Goal: Task Accomplishment & Management: Manage account settings

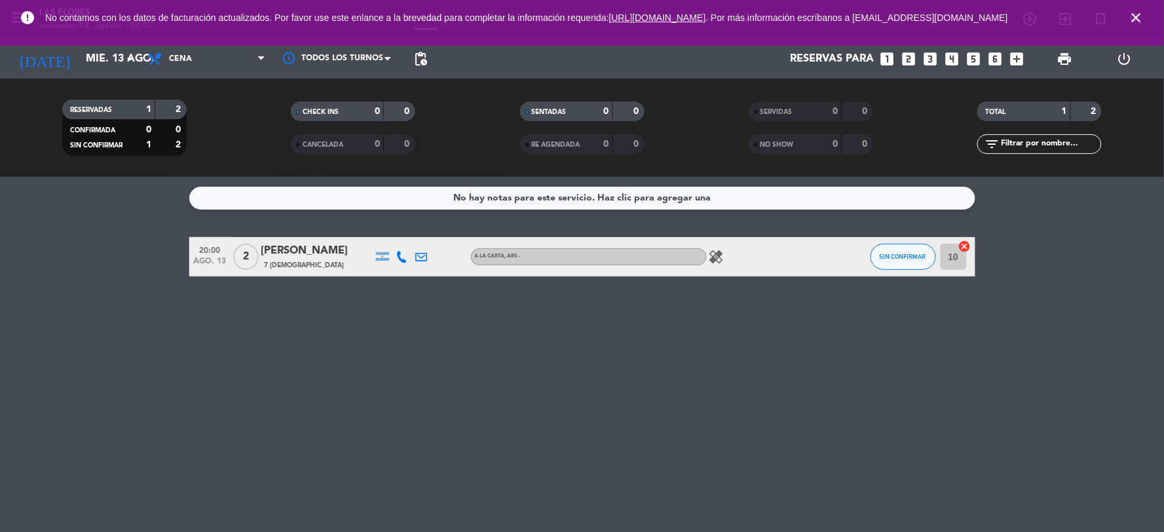
click at [948, 58] on icon "looks_4" at bounding box center [952, 58] width 17 height 17
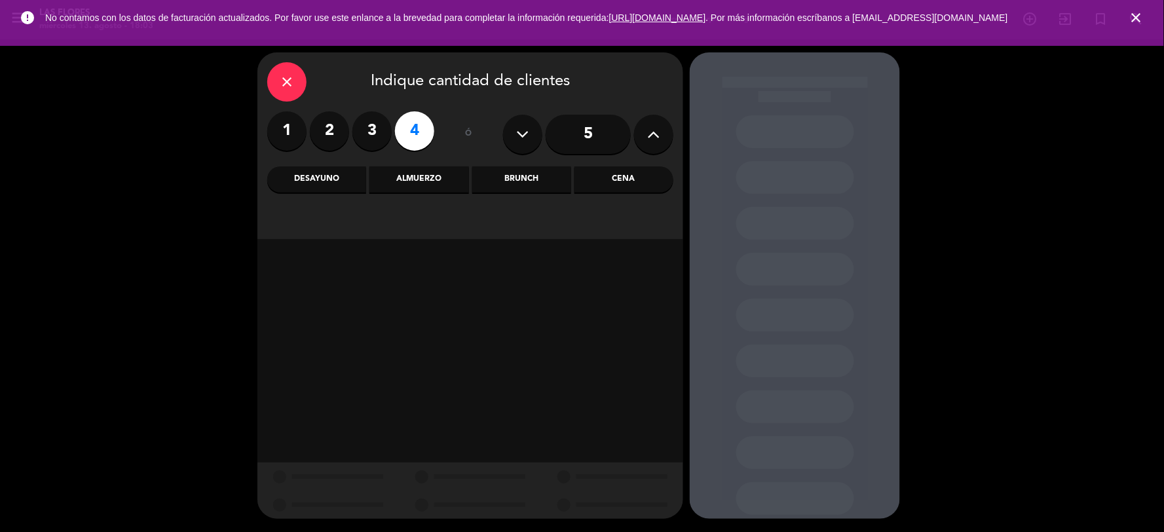
click at [625, 185] on div "Cena" at bounding box center [623, 179] width 99 height 26
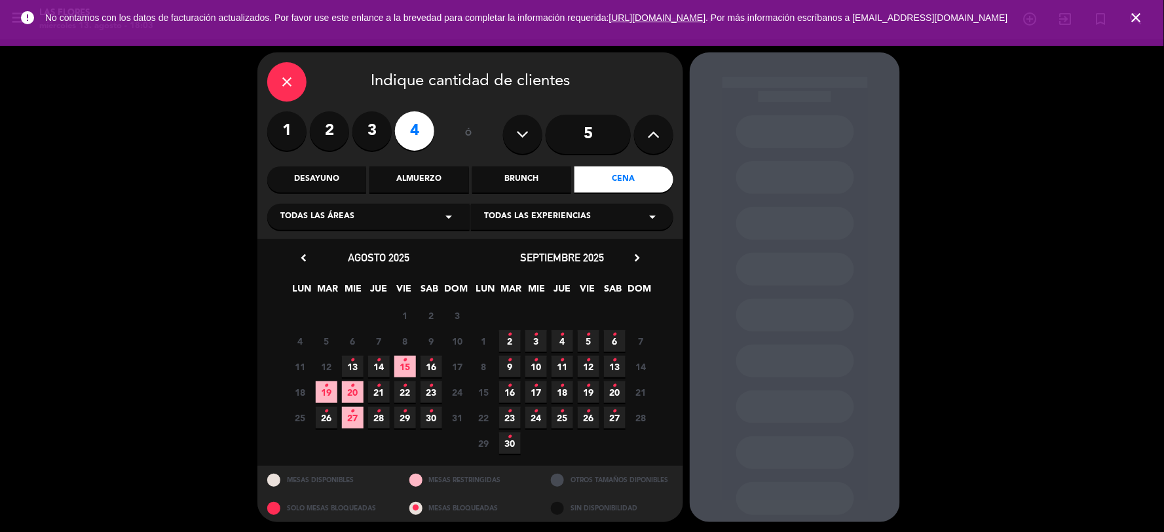
click at [350, 362] on icon "•" at bounding box center [352, 360] width 5 height 21
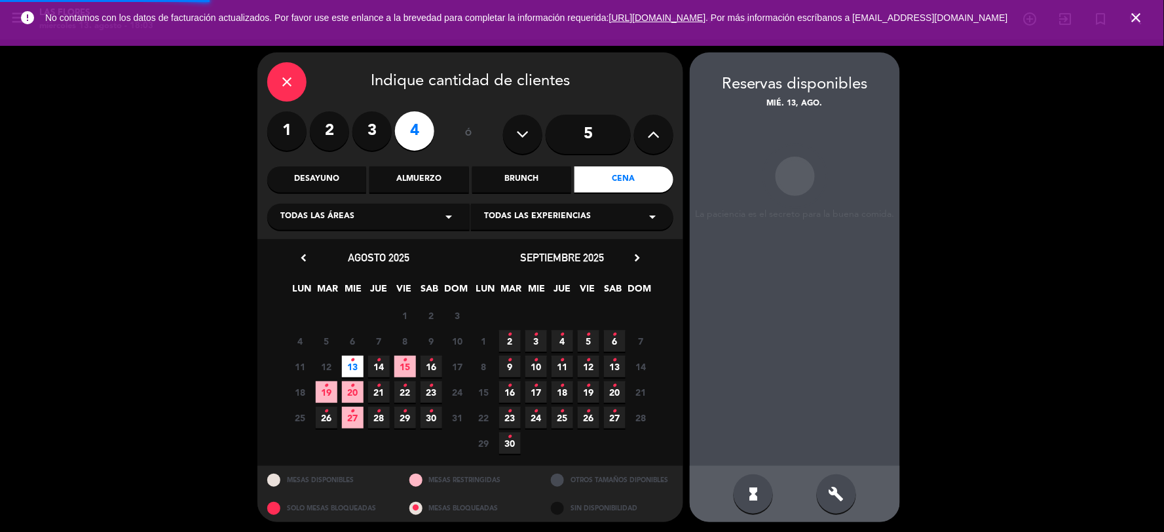
scroll to position [3, 0]
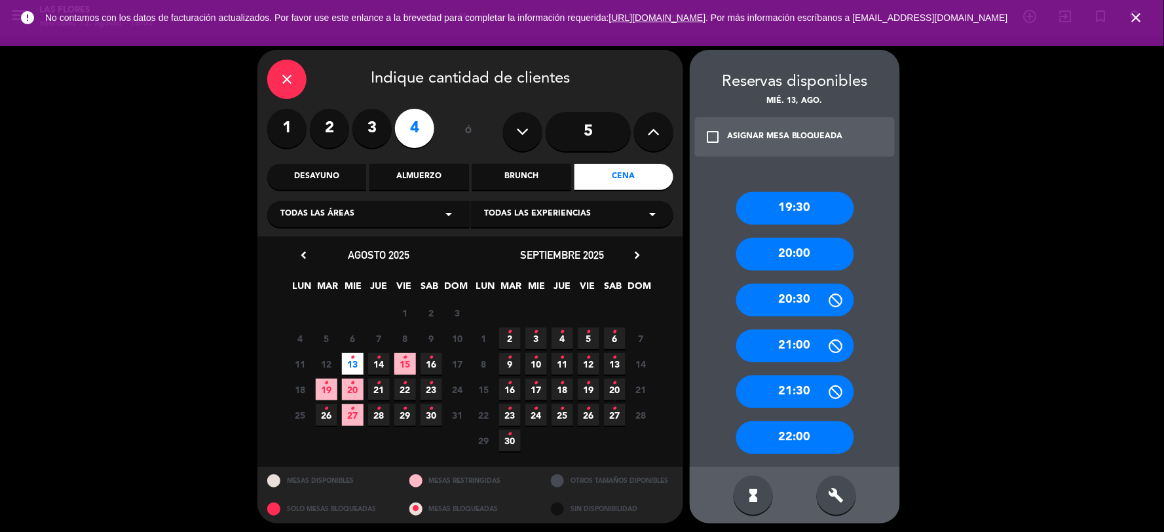
click at [800, 393] on div "21:30" at bounding box center [795, 391] width 118 height 33
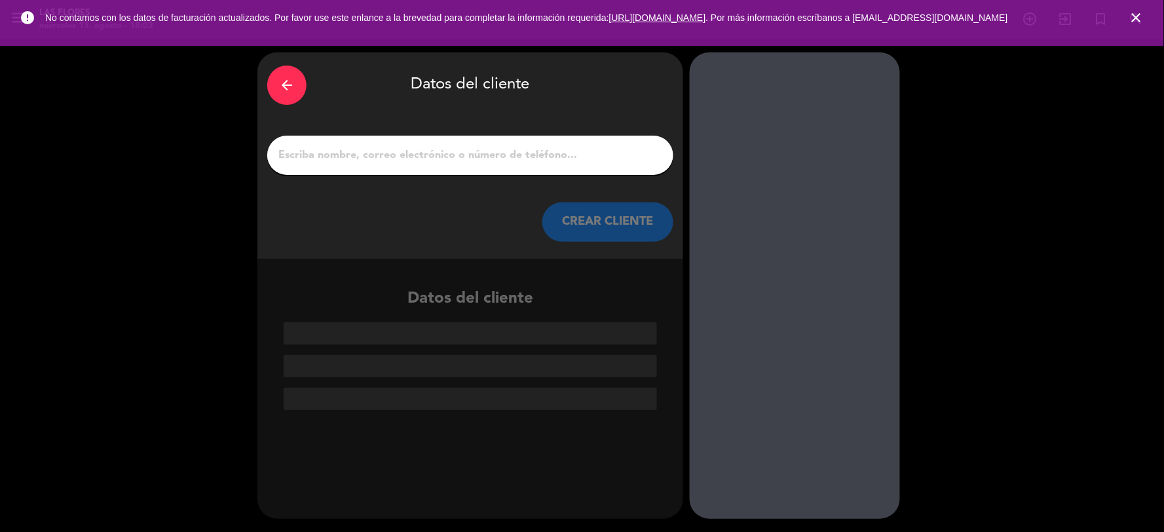
scroll to position [0, 0]
click at [603, 158] on input "1" at bounding box center [470, 155] width 386 height 18
type input "O"
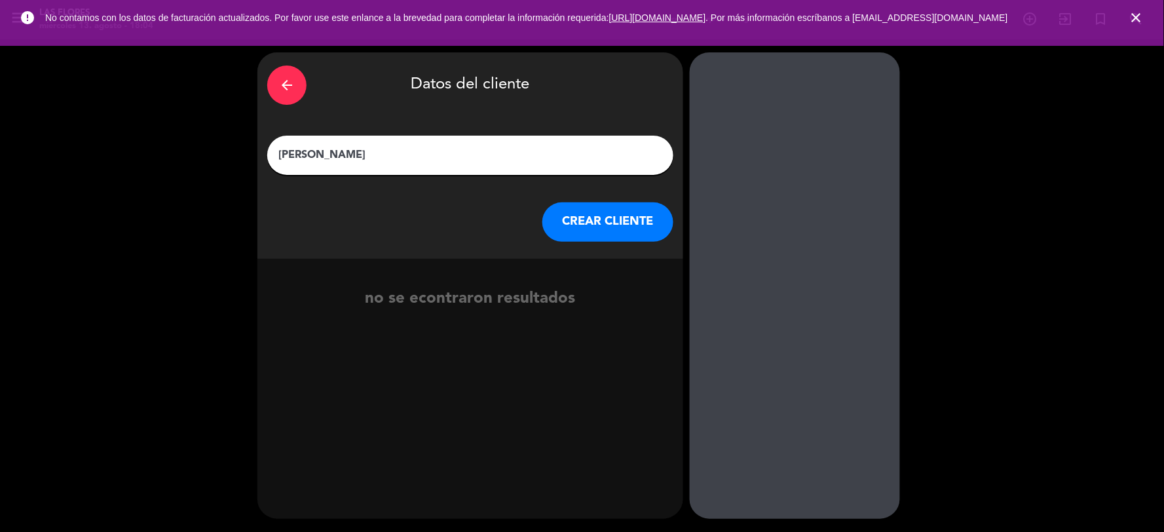
type input "[PERSON_NAME]"
click at [600, 225] on button "CREAR CLIENTE" at bounding box center [607, 221] width 131 height 39
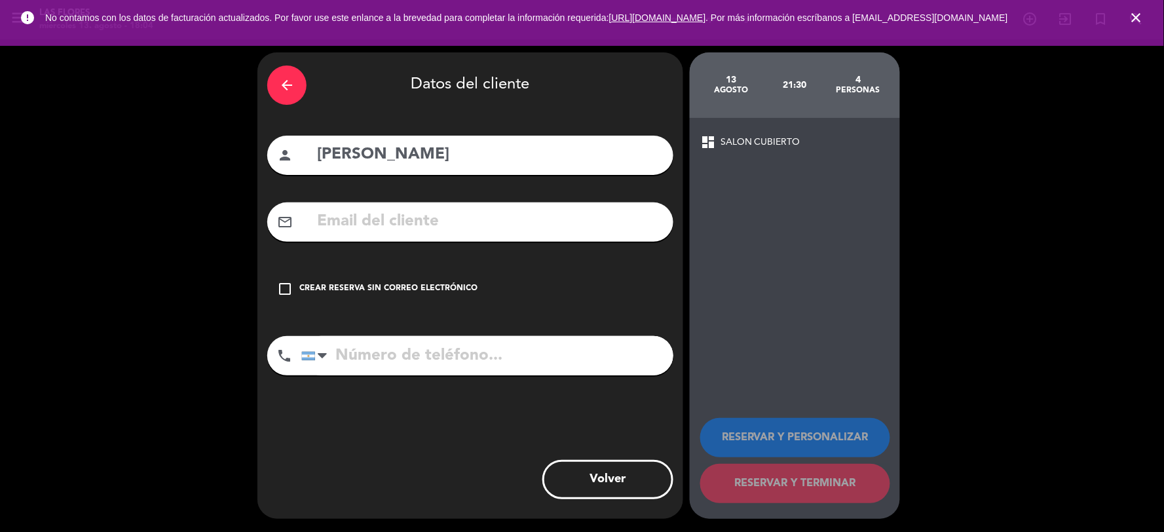
click at [401, 214] on input "text" at bounding box center [490, 221] width 348 height 27
click at [452, 356] on input "tel" at bounding box center [487, 355] width 372 height 39
type input "1144060788"
click at [622, 473] on button "Volver" at bounding box center [607, 479] width 131 height 39
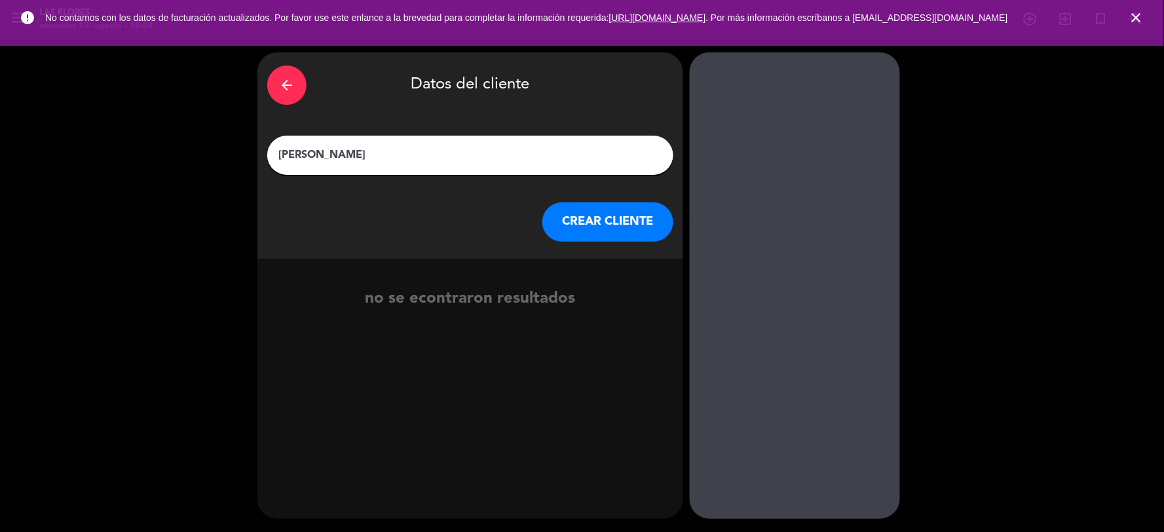
click at [585, 215] on button "CREAR CLIENTE" at bounding box center [607, 221] width 131 height 39
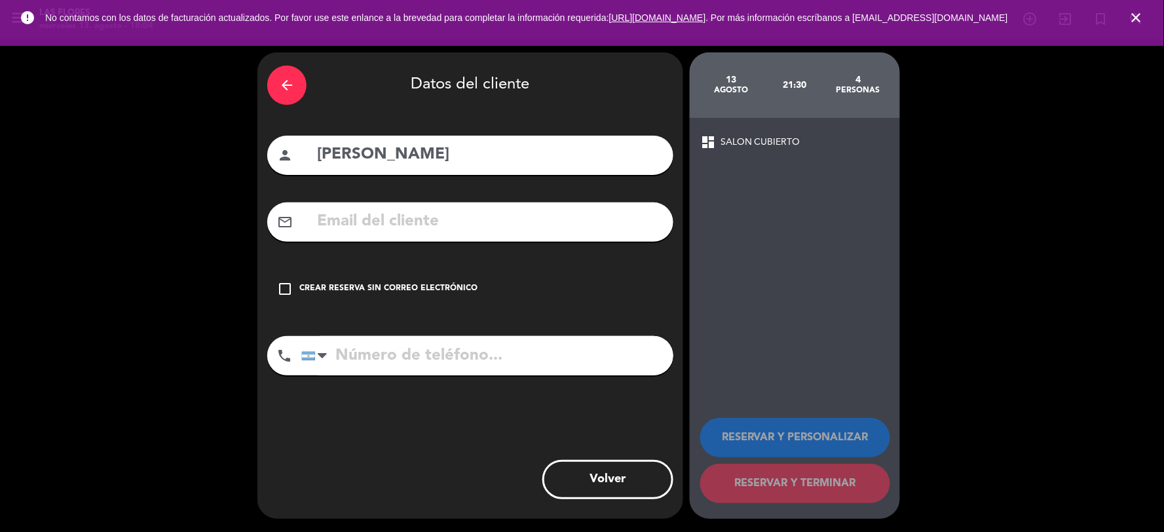
click at [502, 218] on input "text" at bounding box center [490, 221] width 348 height 27
type input "camgrgic@"
click at [283, 291] on icon "check_box_outline_blank" at bounding box center [285, 289] width 16 height 16
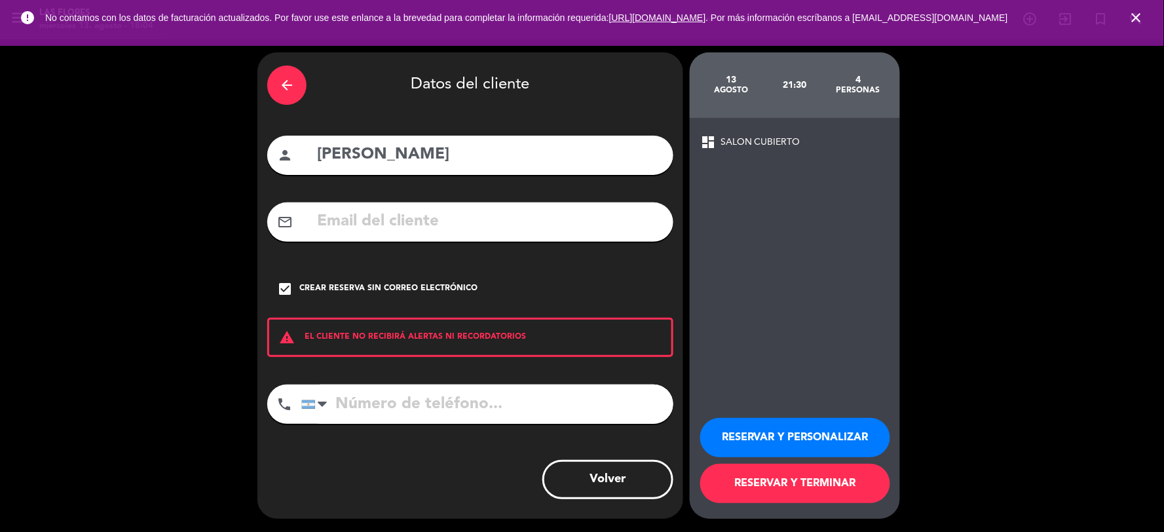
click at [368, 411] on input "tel" at bounding box center [487, 403] width 372 height 39
type input "1144060788"
click at [800, 495] on button "RESERVAR Y TERMINAR" at bounding box center [795, 483] width 190 height 39
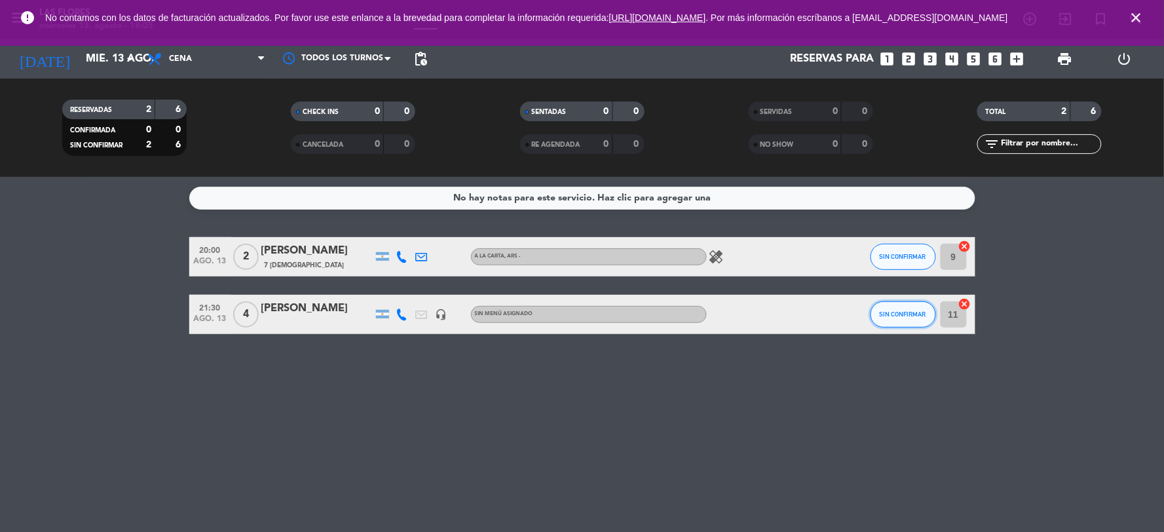
click at [920, 318] on button "SIN CONFIRMAR" at bounding box center [902, 314] width 65 height 26
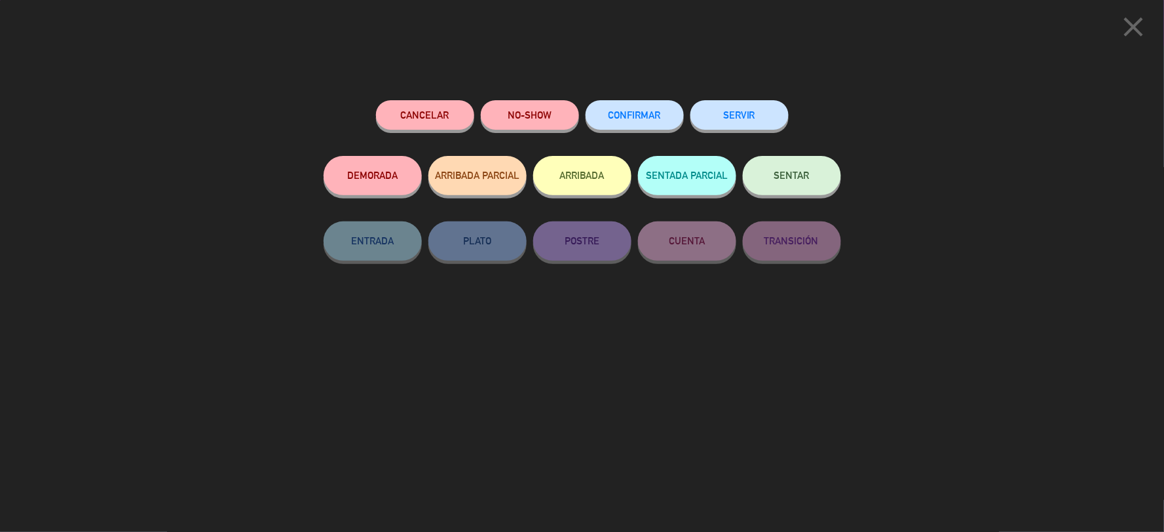
click at [629, 118] on span "CONFIRMAR" at bounding box center [634, 114] width 52 height 11
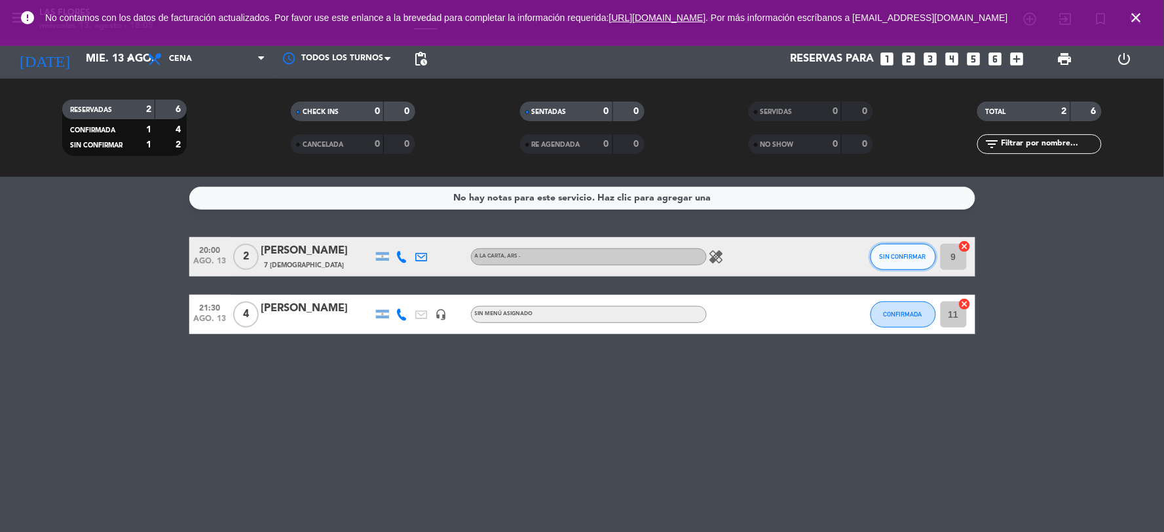
click at [896, 255] on span "SIN CONFIRMAR" at bounding box center [903, 256] width 46 height 7
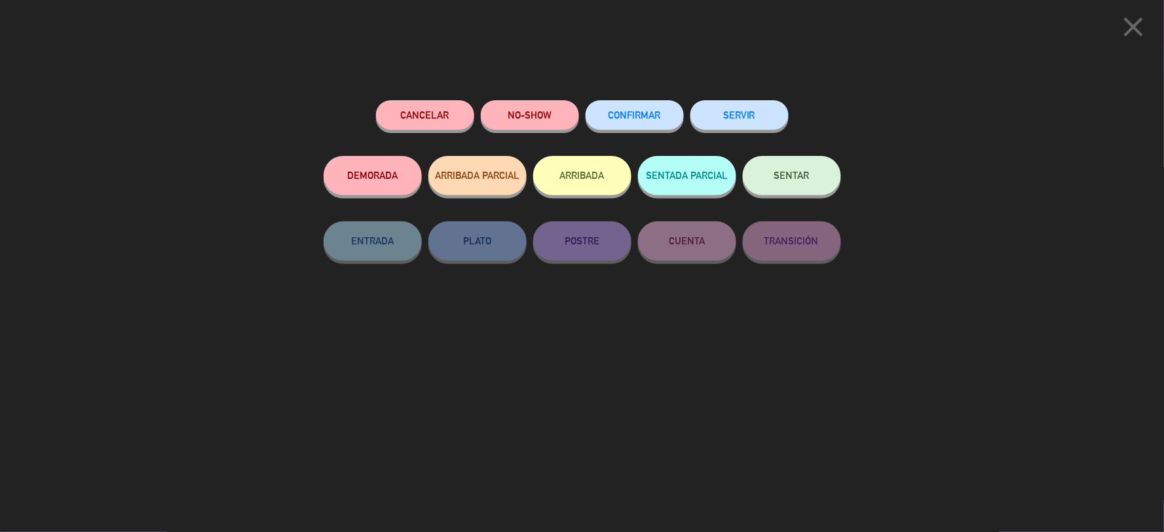
click at [775, 181] on span "SENTAR" at bounding box center [791, 175] width 35 height 11
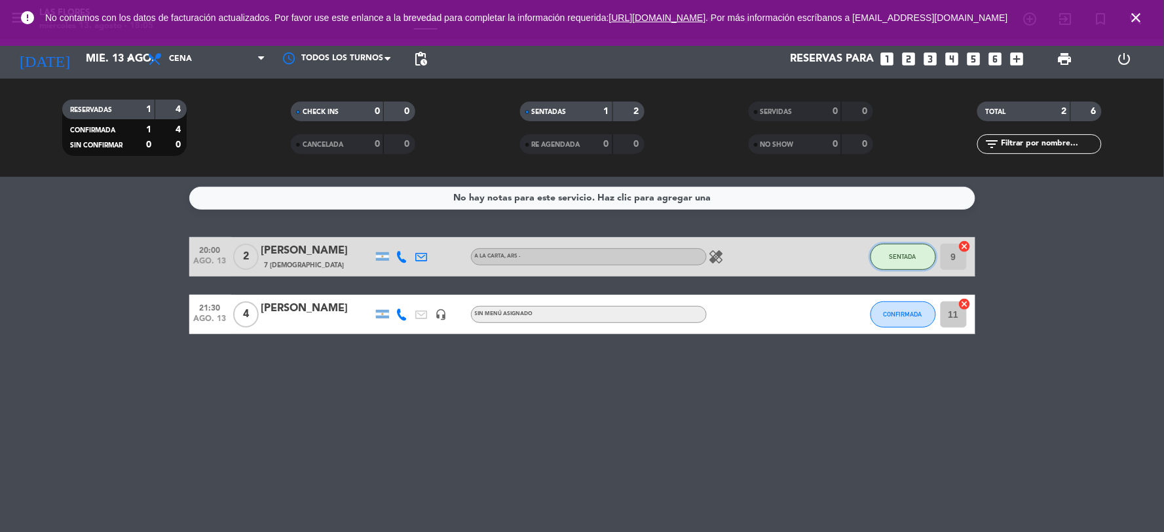
click at [923, 261] on button "SENTADA" at bounding box center [902, 257] width 65 height 26
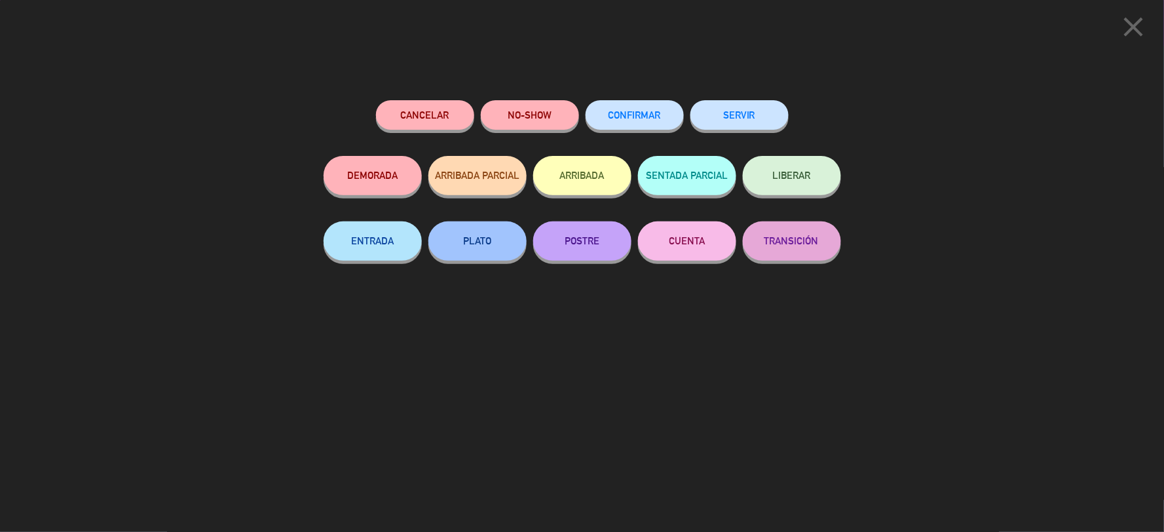
click at [1136, 22] on icon "close" at bounding box center [1133, 26] width 33 height 33
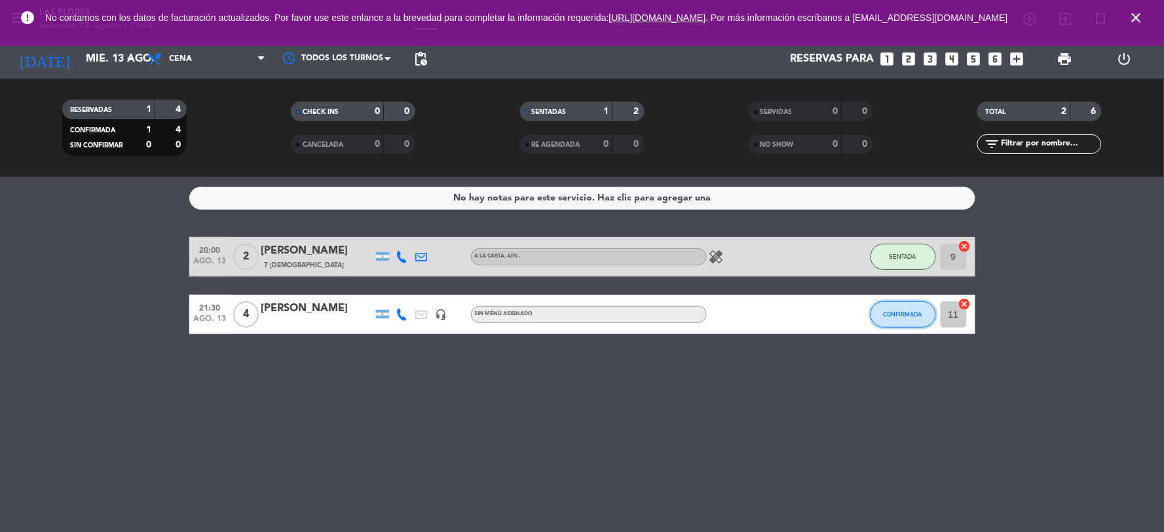
click at [905, 308] on button "CONFIRMADA" at bounding box center [902, 314] width 65 height 26
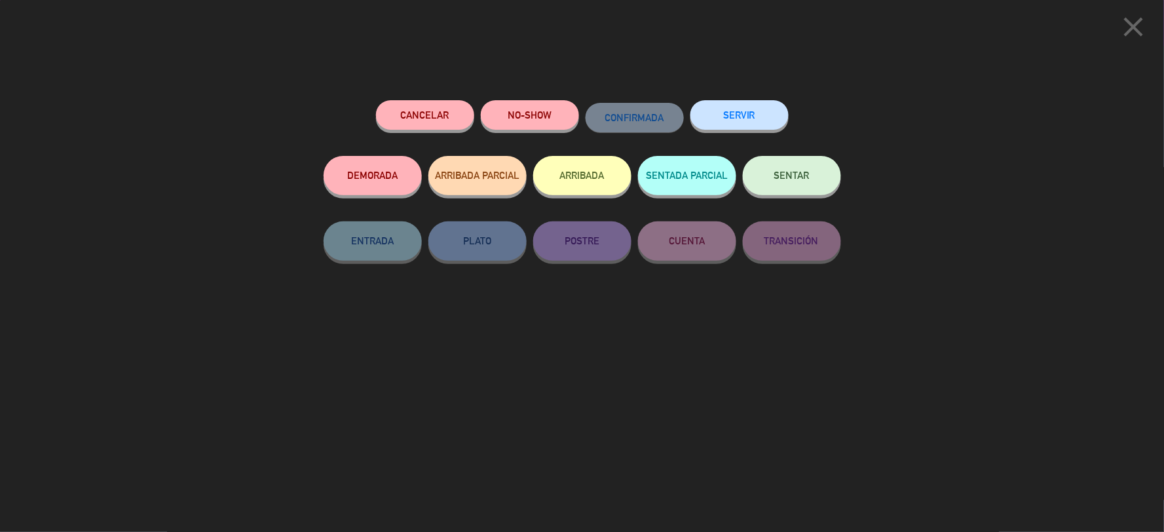
click at [395, 117] on button "Cancelar" at bounding box center [425, 114] width 98 height 29
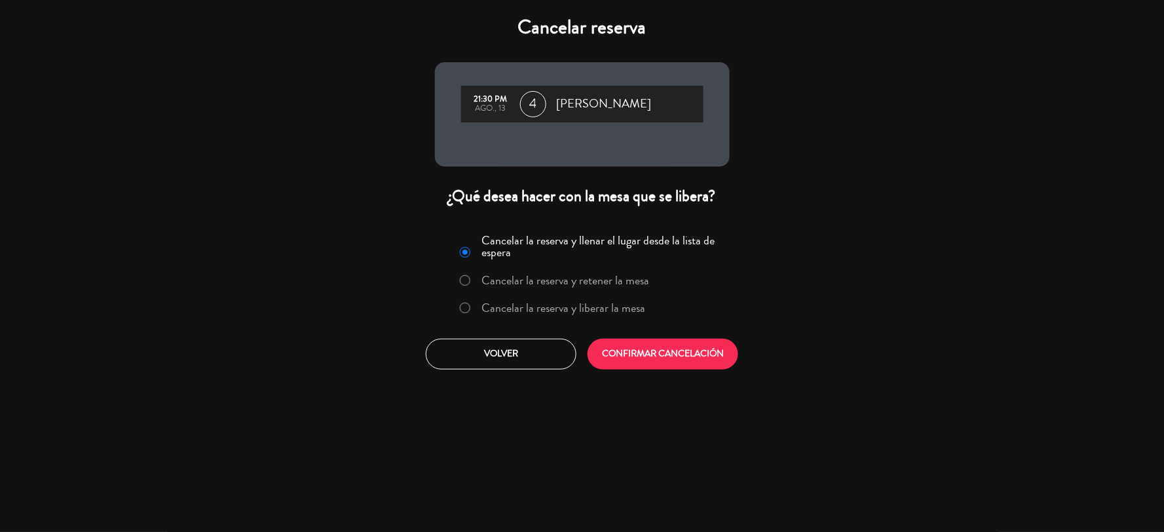
click at [897, 267] on div "Cancelar reserva 21:30 PM ago., 13 4 Pedro Chalo ¿Qué desea hacer con la mesa q…" at bounding box center [582, 266] width 1164 height 532
click at [565, 346] on button "Volver" at bounding box center [501, 354] width 151 height 31
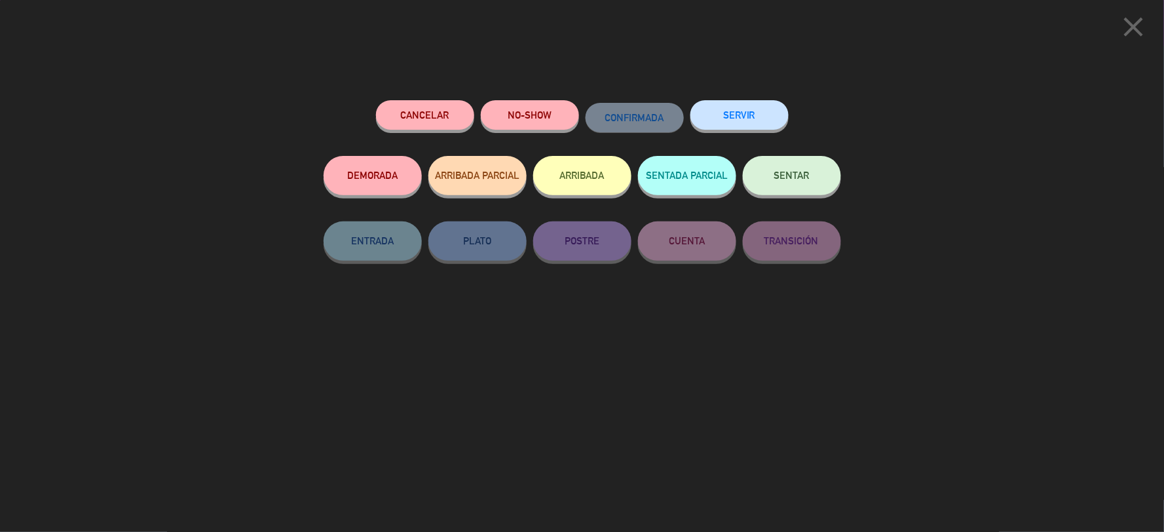
click at [691, 331] on div "Cancelar NO-SHOW CONFIRMADA SERVIR DEMORADA ARRIBADA PARCIAL ARRIBADA SENTADA P…" at bounding box center [582, 311] width 536 height 441
click at [1136, 14] on icon "close" at bounding box center [1133, 26] width 33 height 33
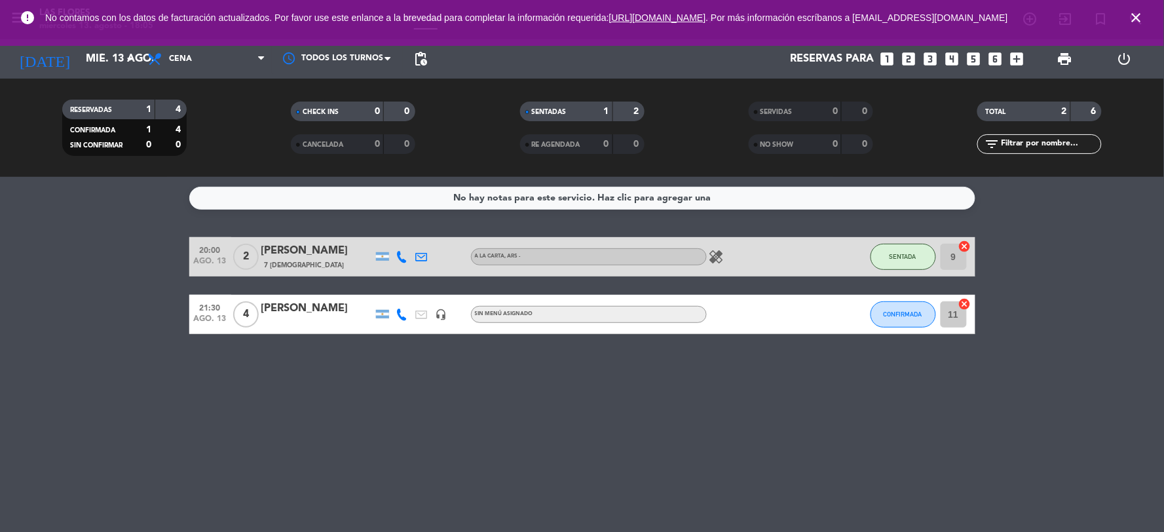
click at [954, 253] on input "9" at bounding box center [953, 257] width 26 height 26
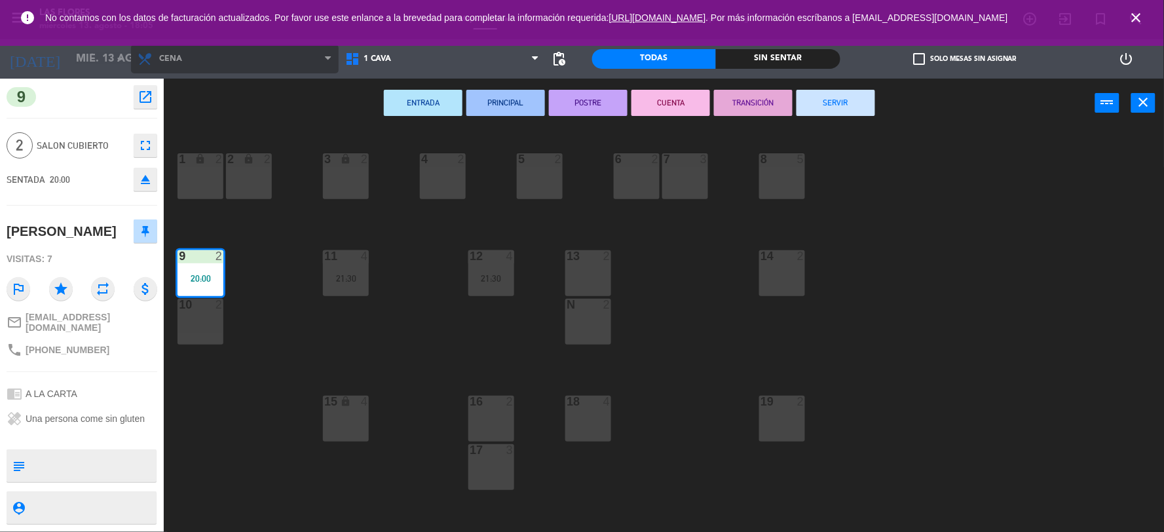
click at [217, 61] on span "Cena" at bounding box center [235, 59] width 208 height 29
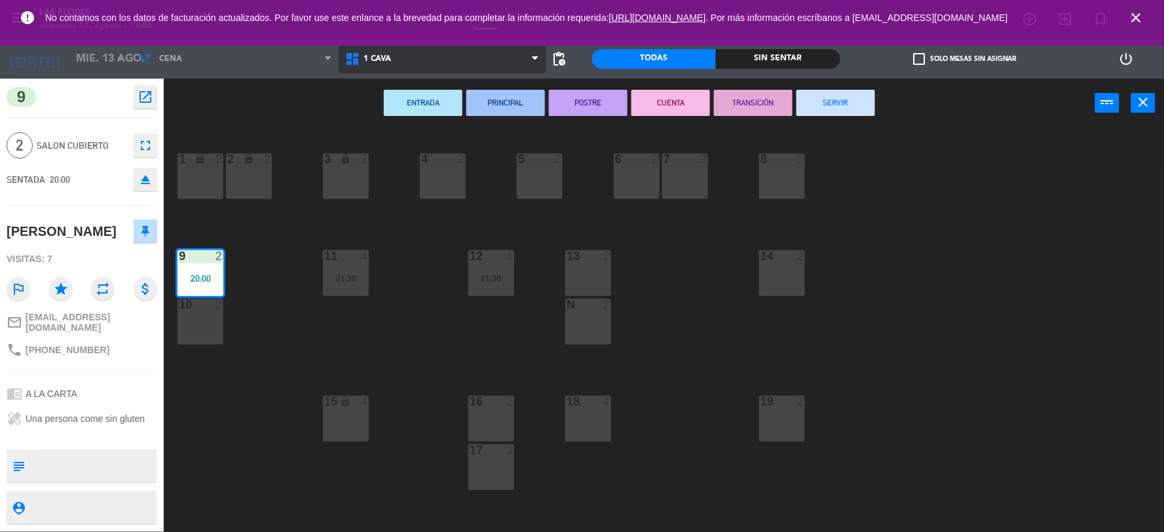
click at [397, 51] on span "1 CAVA" at bounding box center [443, 59] width 208 height 29
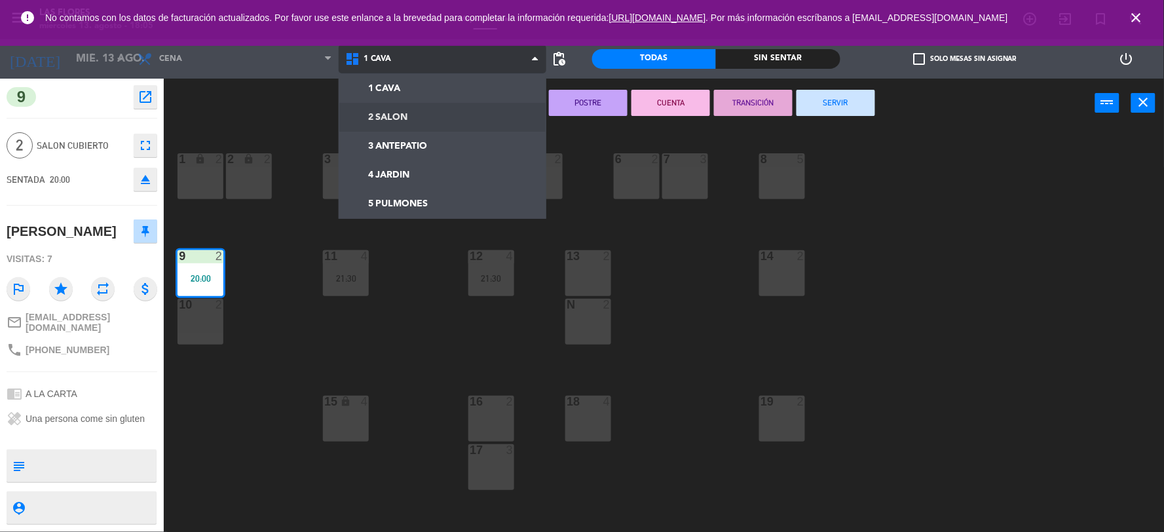
click at [413, 110] on ng-component "menu Las Flores miércoles 13. agosto - 18:05 Mis reservas Mapa de mesas Disponi…" at bounding box center [582, 267] width 1164 height 534
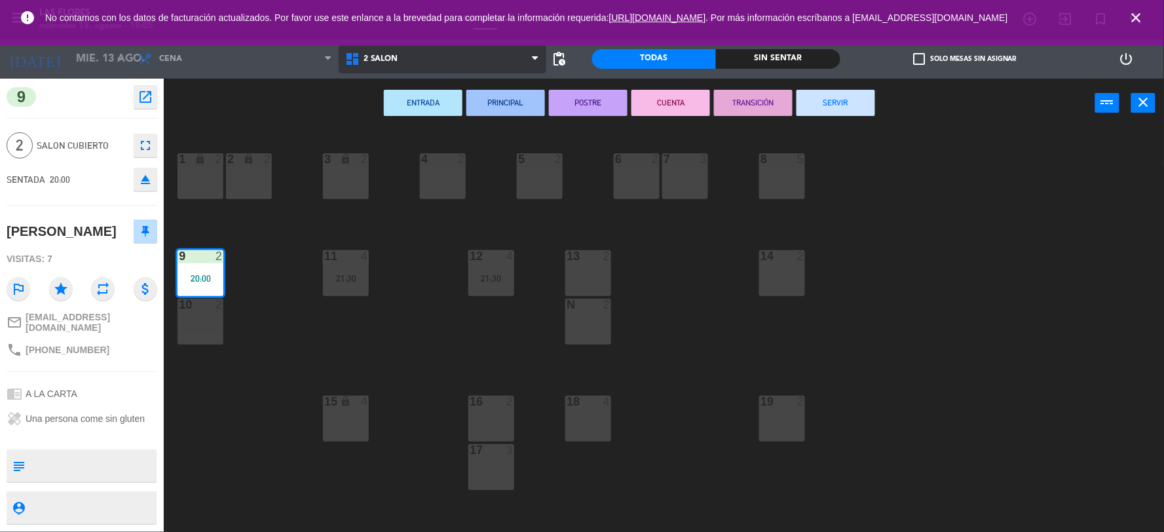
click at [398, 60] on span "2 SALON" at bounding box center [443, 59] width 208 height 29
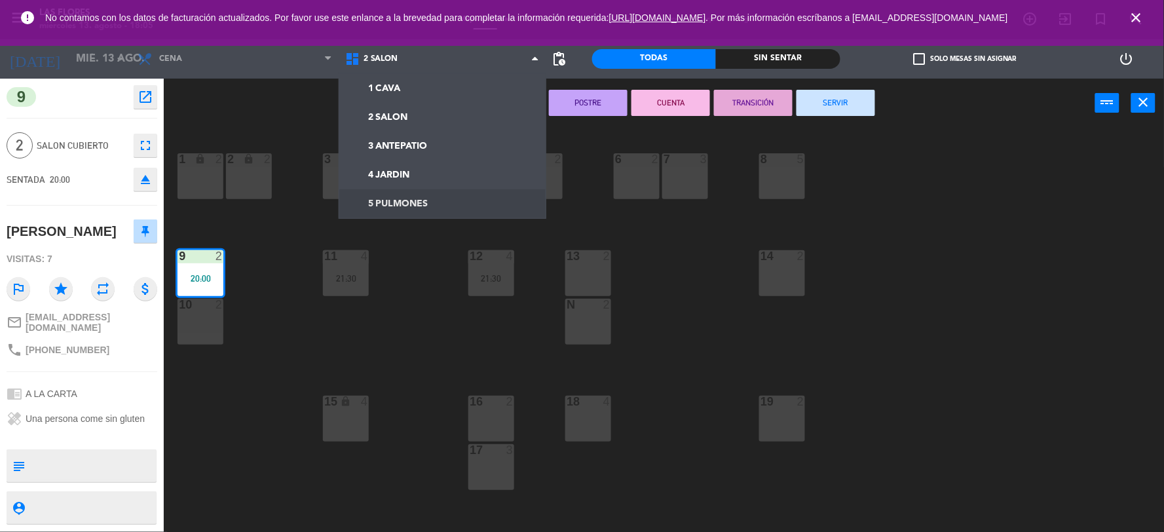
click at [277, 257] on div "1 lock 2 2 lock 2 3 lock 2 4 2 5 2 6 2 7 3 8 5 9 2 20:00 11 4 21:30 12 4 21:30 …" at bounding box center [670, 332] width 988 height 404
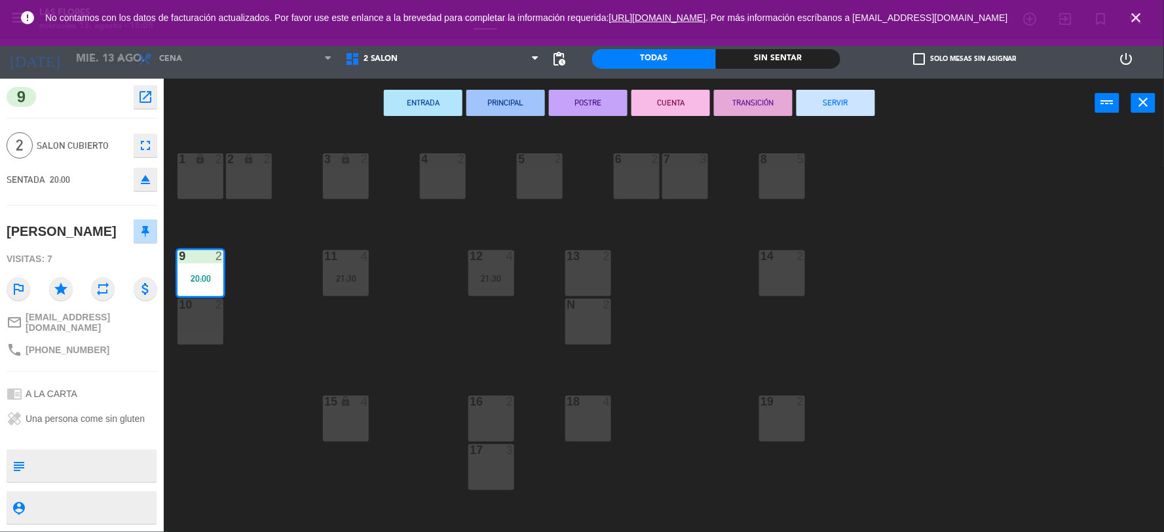
click at [151, 101] on icon "open_in_new" at bounding box center [146, 97] width 16 height 16
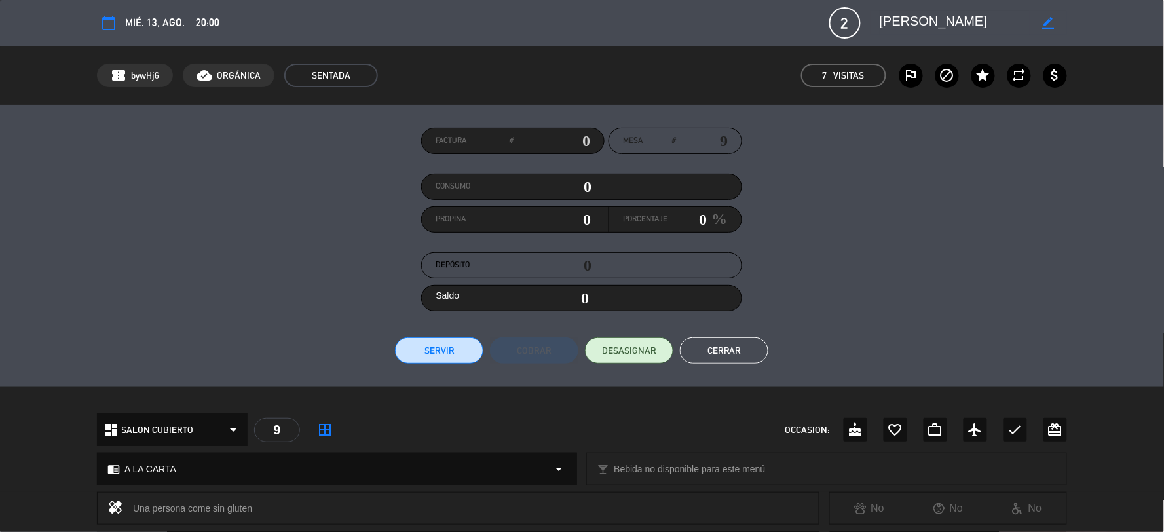
type input "lbrfernandez@gmail.com"
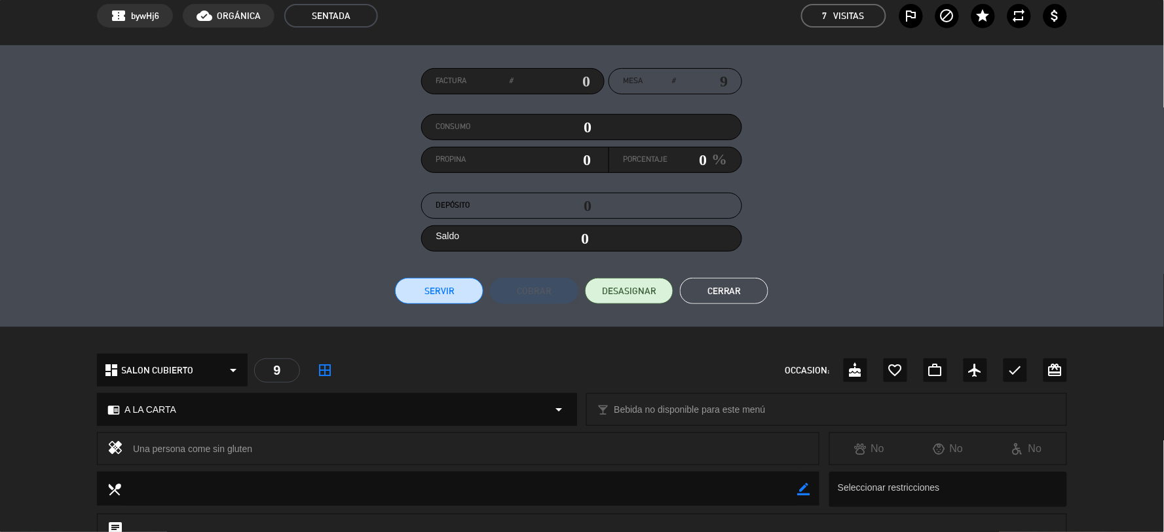
scroll to position [34, 0]
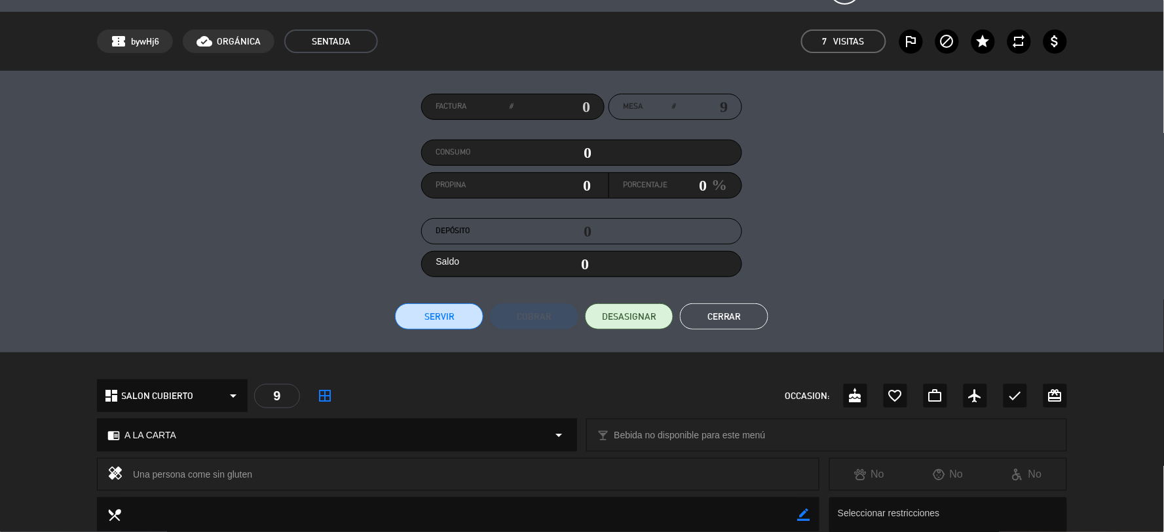
click at [744, 321] on button "Cerrar" at bounding box center [724, 316] width 88 height 26
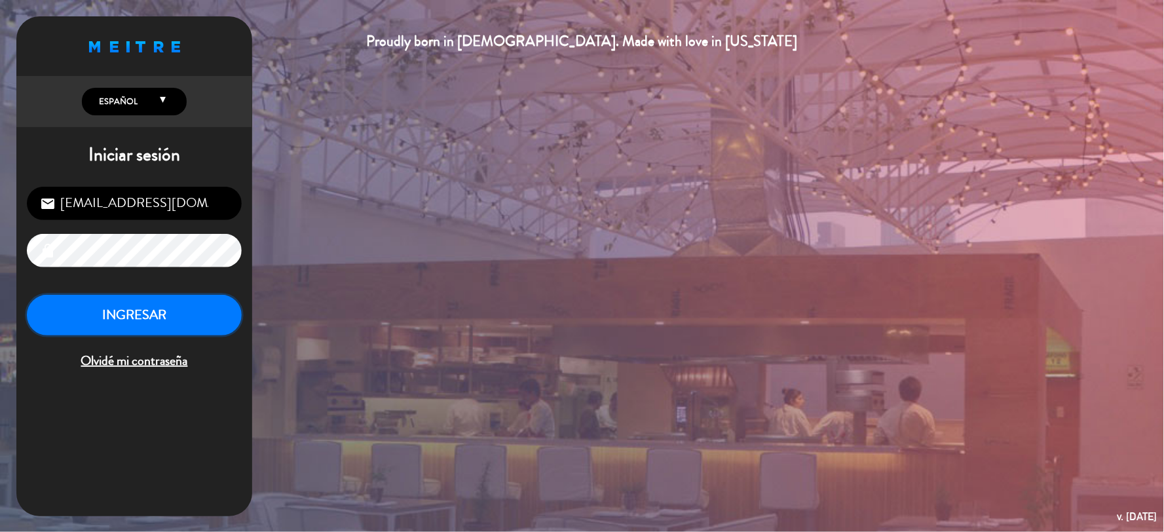
click at [172, 329] on button "INGRESAR" at bounding box center [134, 315] width 215 height 41
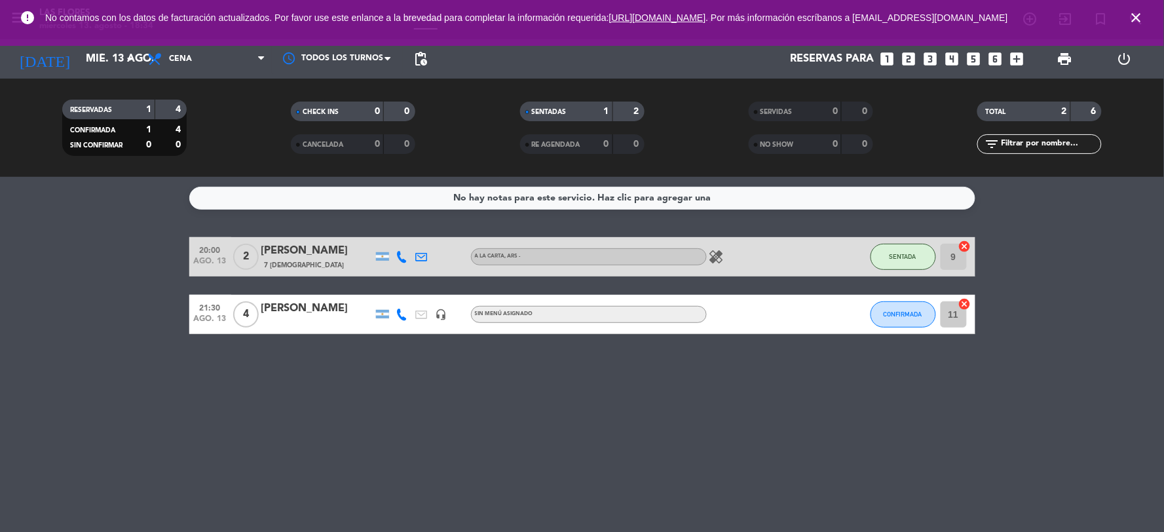
click at [242, 261] on span "2" at bounding box center [246, 257] width 26 height 26
click at [715, 255] on icon "healing" at bounding box center [717, 257] width 16 height 16
click at [715, 361] on div "No hay notas para este servicio. Haz clic para agregar una 20:00 ago. 13 2 Mati…" at bounding box center [582, 354] width 1164 height 355
click at [881, 524] on div "No hay notas para este servicio. Haz clic para agregar una 20:00 [DATE] 2 [PERS…" at bounding box center [582, 354] width 1164 height 355
click at [371, 400] on div "No hay notas para este servicio. Haz clic para agregar una 20:00 [DATE] 2 [PERS…" at bounding box center [582, 354] width 1164 height 355
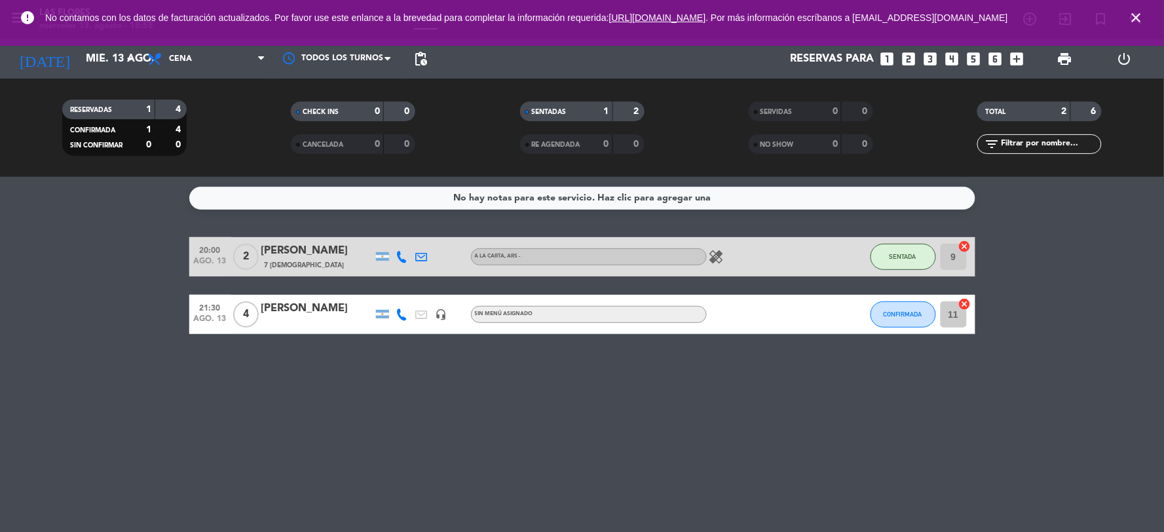
click at [643, 389] on div "No hay notas para este servicio. Haz clic para agregar una 20:00 [DATE] 2 [PERS…" at bounding box center [582, 354] width 1164 height 355
click at [627, 380] on div "No hay notas para este servicio. Haz clic para agregar una 20:00 [DATE] 2 [PERS…" at bounding box center [582, 354] width 1164 height 355
drag, startPoint x: 349, startPoint y: 349, endPoint x: 851, endPoint y: 430, distance: 508.7
click at [852, 430] on div "No hay notas para este servicio. Haz clic para agregar una 20:00 [DATE] 2 [PERS…" at bounding box center [582, 354] width 1164 height 355
drag, startPoint x: 578, startPoint y: 414, endPoint x: 437, endPoint y: 416, distance: 140.8
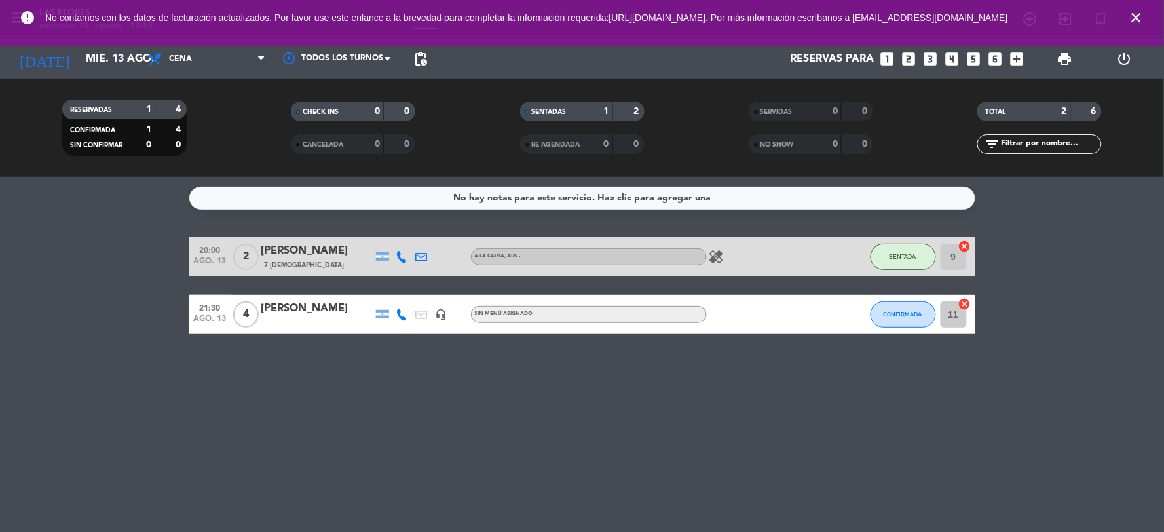
click at [437, 416] on div "No hay notas para este servicio. Haz clic para agregar una 20:00 [DATE] 2 [PERS…" at bounding box center [582, 354] width 1164 height 355
drag, startPoint x: 509, startPoint y: 417, endPoint x: 760, endPoint y: 411, distance: 251.5
click at [760, 411] on div "No hay notas para este servicio. Haz clic para agregar una 20:00 [DATE] 2 [PERS…" at bounding box center [582, 354] width 1164 height 355
